Goal: Navigation & Orientation: Find specific page/section

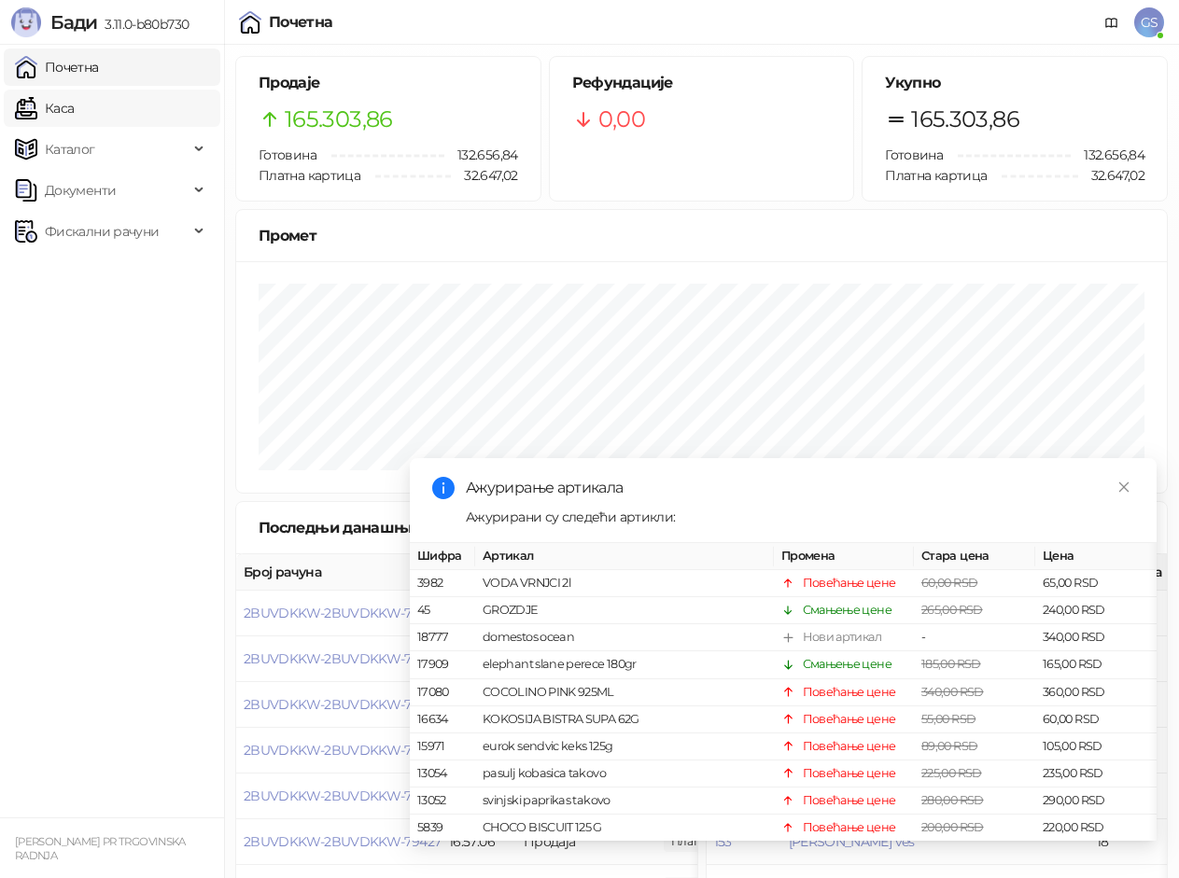
click at [74, 107] on link "Каса" at bounding box center [44, 108] width 59 height 37
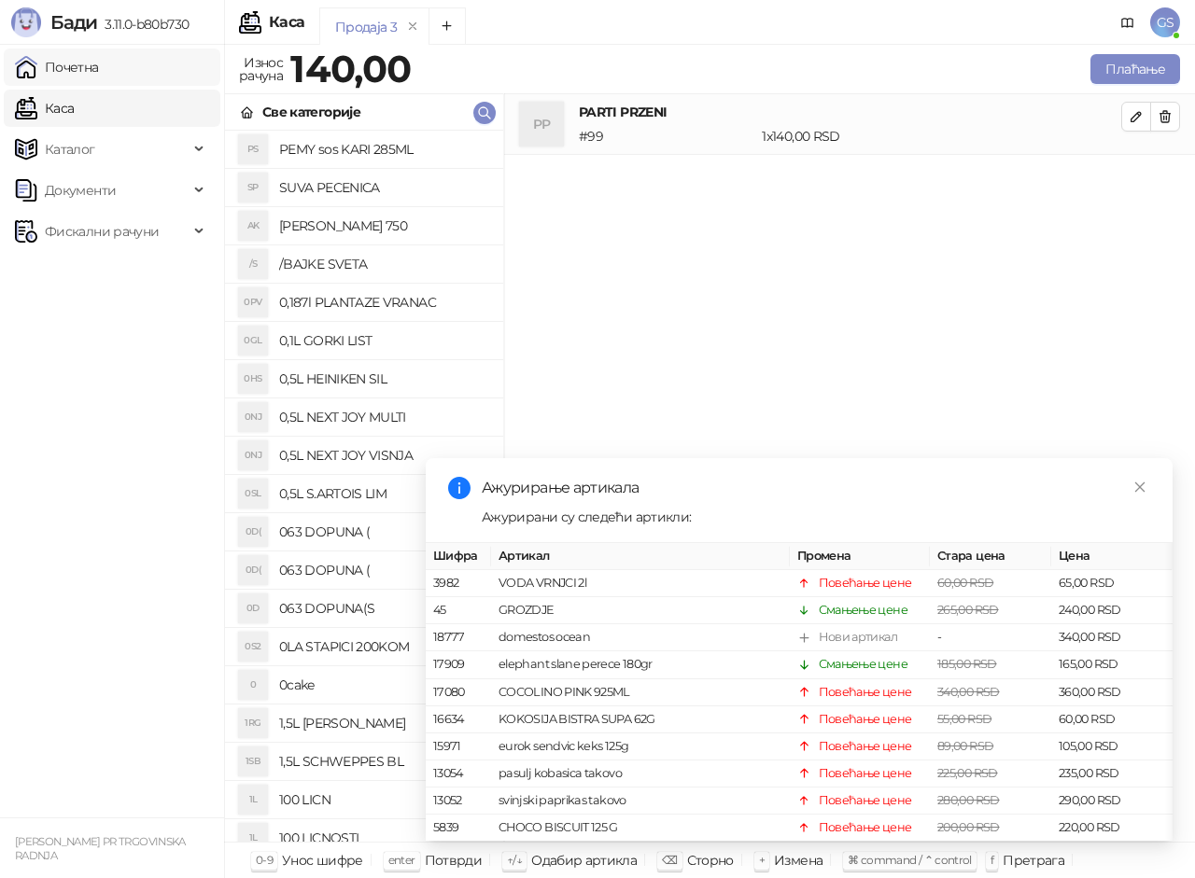
click at [99, 70] on link "Почетна" at bounding box center [57, 67] width 84 height 37
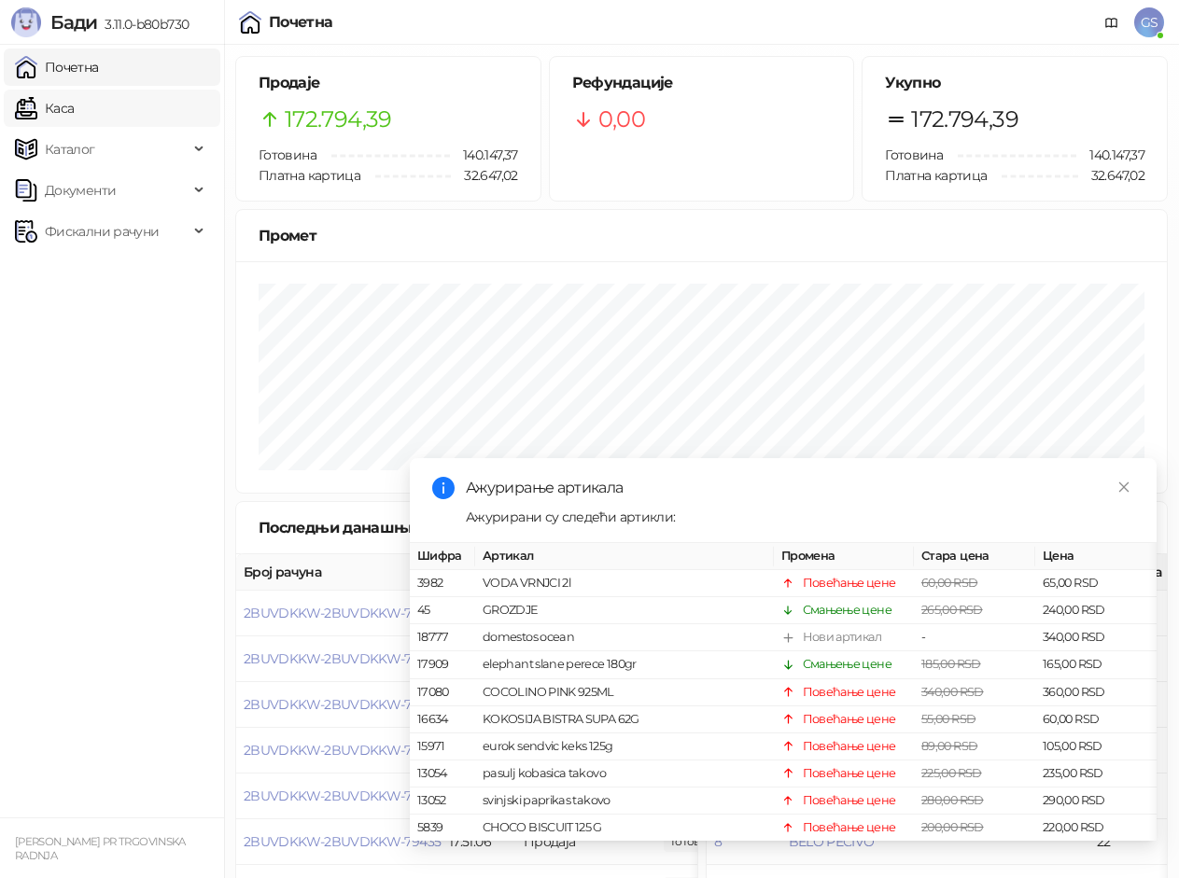
click at [74, 105] on link "Каса" at bounding box center [44, 108] width 59 height 37
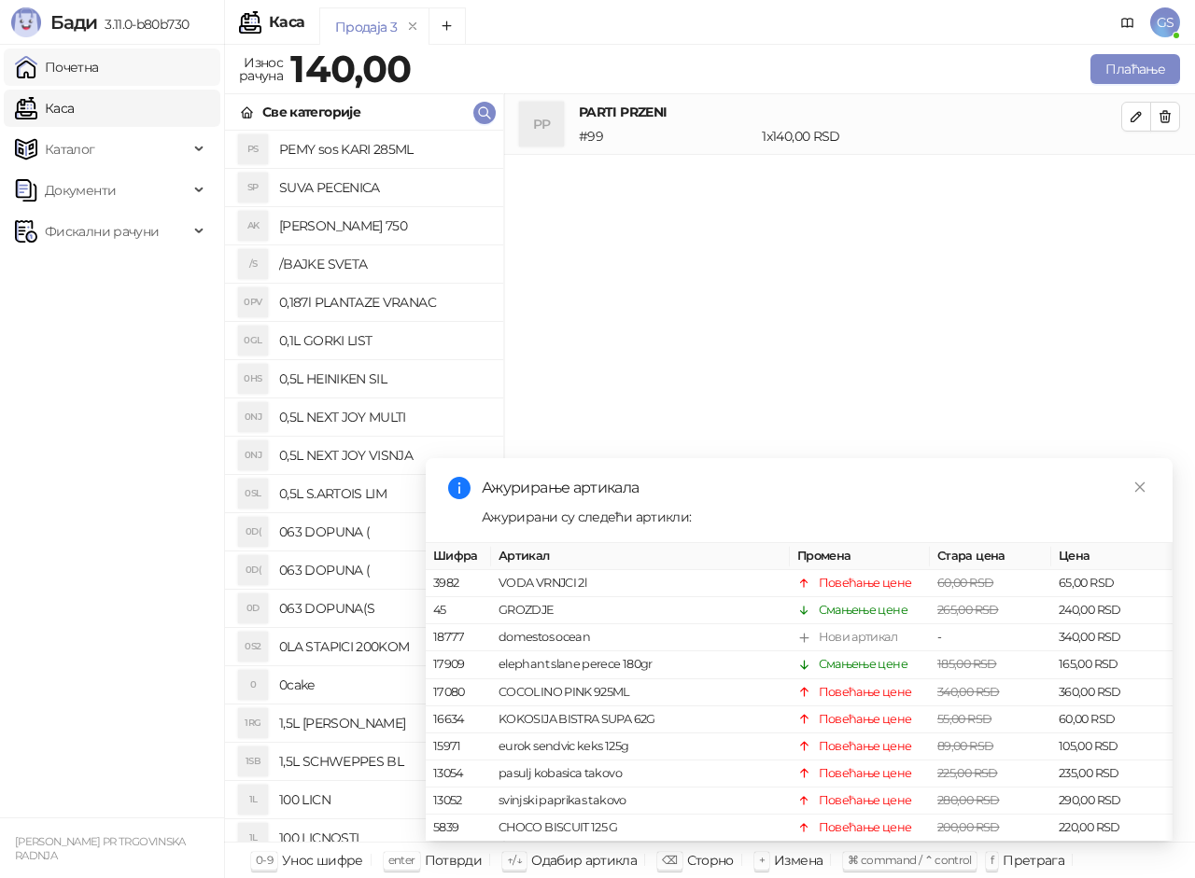
click at [99, 72] on link "Почетна" at bounding box center [57, 67] width 84 height 37
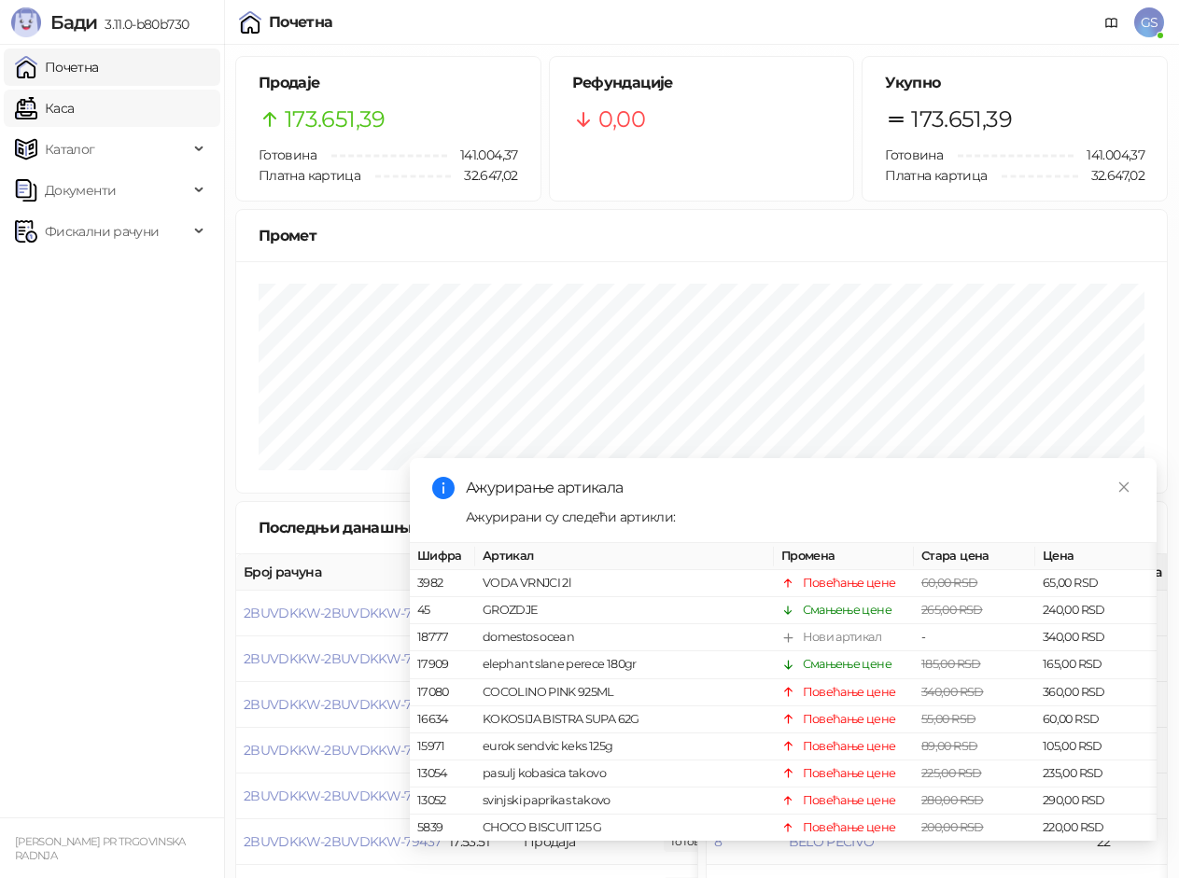
click at [74, 95] on link "Каса" at bounding box center [44, 108] width 59 height 37
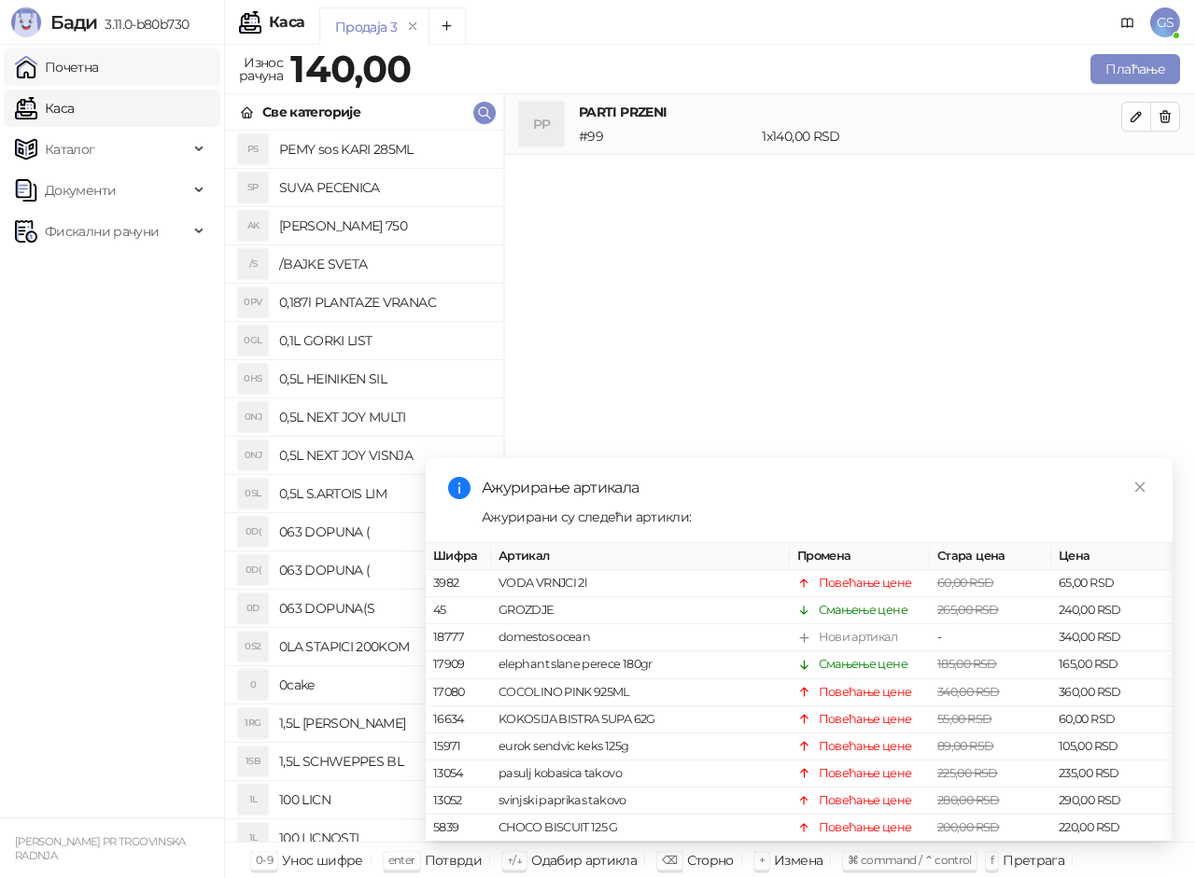
click at [99, 70] on link "Почетна" at bounding box center [57, 67] width 84 height 37
